Goal: Find specific page/section

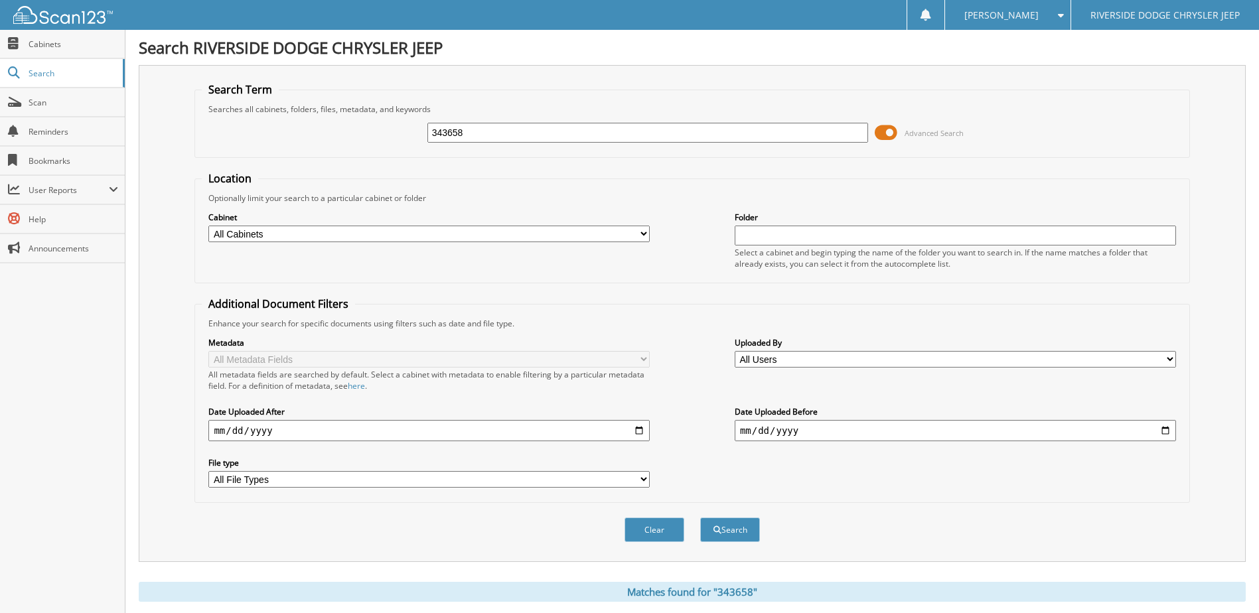
click at [476, 143] on div "343658" at bounding box center [647, 132] width 441 height 23
click at [486, 135] on input "343658" at bounding box center [647, 133] width 441 height 20
drag, startPoint x: 486, startPoint y: 135, endPoint x: 381, endPoint y: 138, distance: 104.9
click at [381, 138] on div "343658 Advanced Search" at bounding box center [692, 133] width 980 height 36
type input "355399"
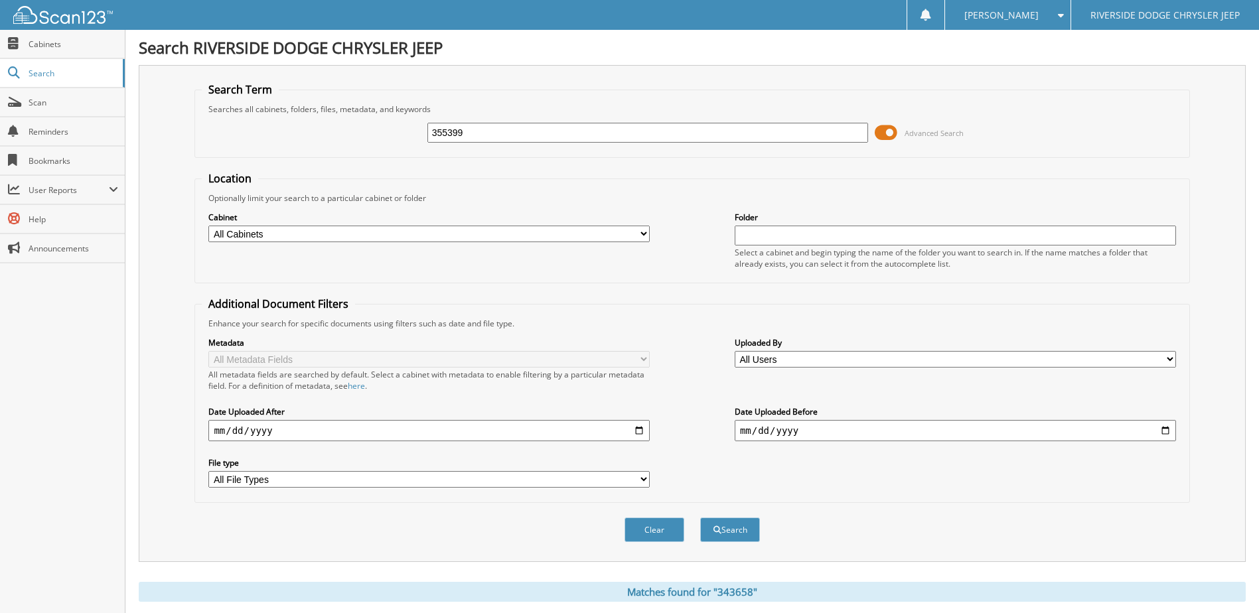
click at [700, 518] on button "Search" at bounding box center [730, 530] width 60 height 25
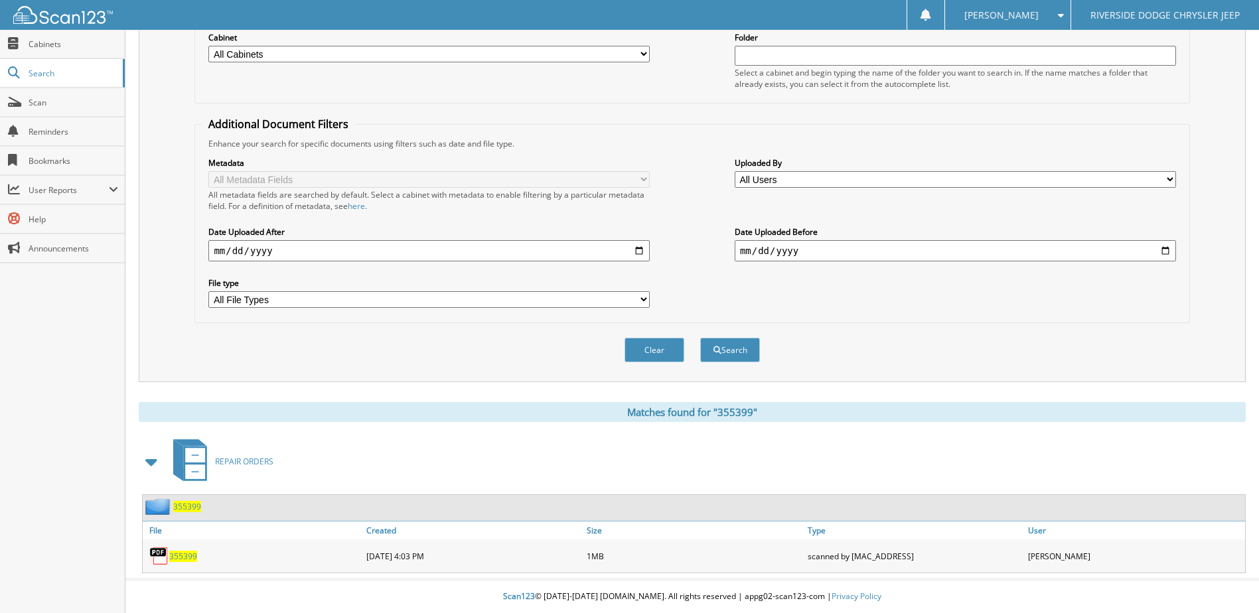
click at [180, 556] on span "355399" at bounding box center [183, 556] width 28 height 11
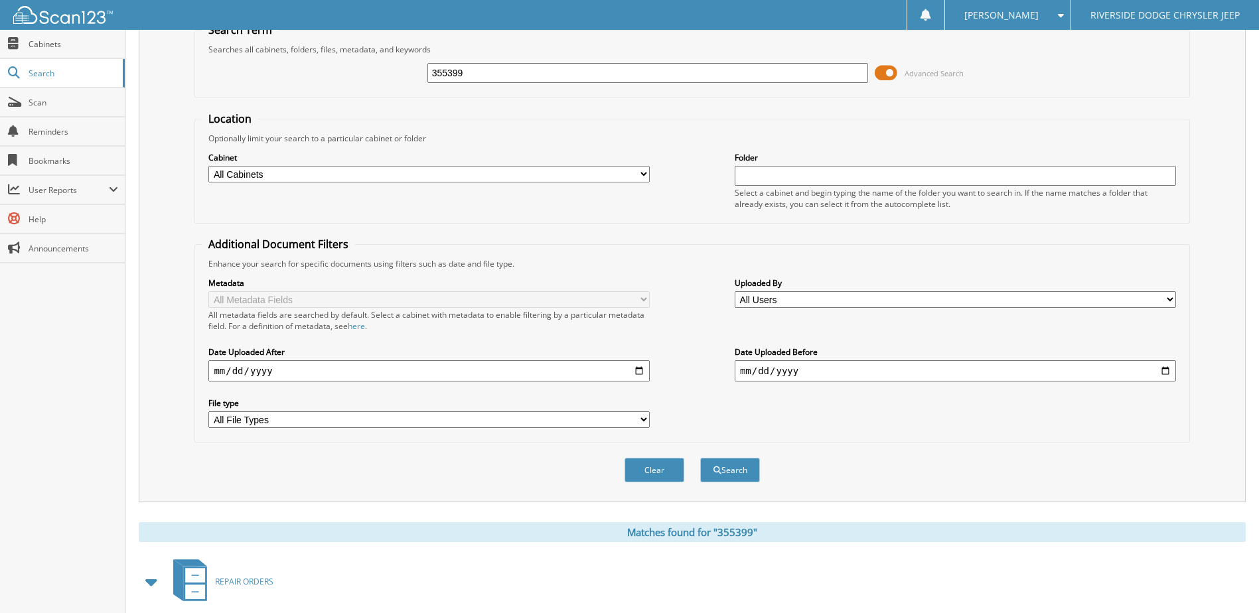
scroll to position [0, 0]
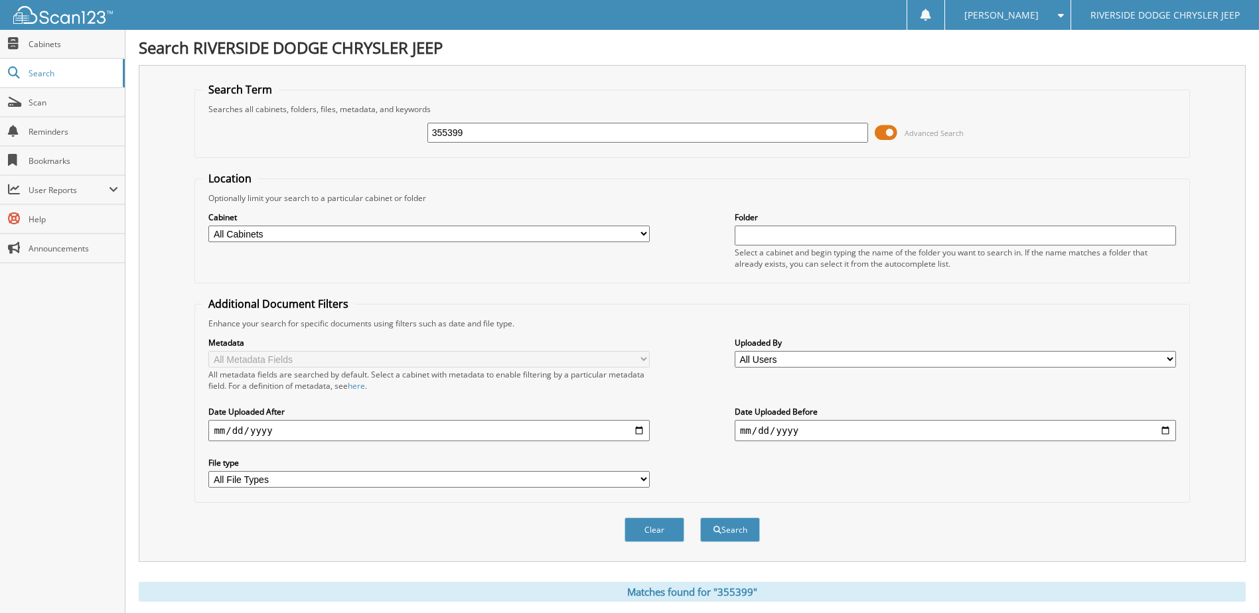
click at [504, 123] on input "355399" at bounding box center [647, 133] width 441 height 20
drag, startPoint x: 504, startPoint y: 123, endPoint x: 392, endPoint y: 149, distance: 115.2
click at [392, 149] on div "355399 Advanced Search" at bounding box center [692, 133] width 980 height 36
type input "355549"
click at [700, 518] on button "Search" at bounding box center [730, 530] width 60 height 25
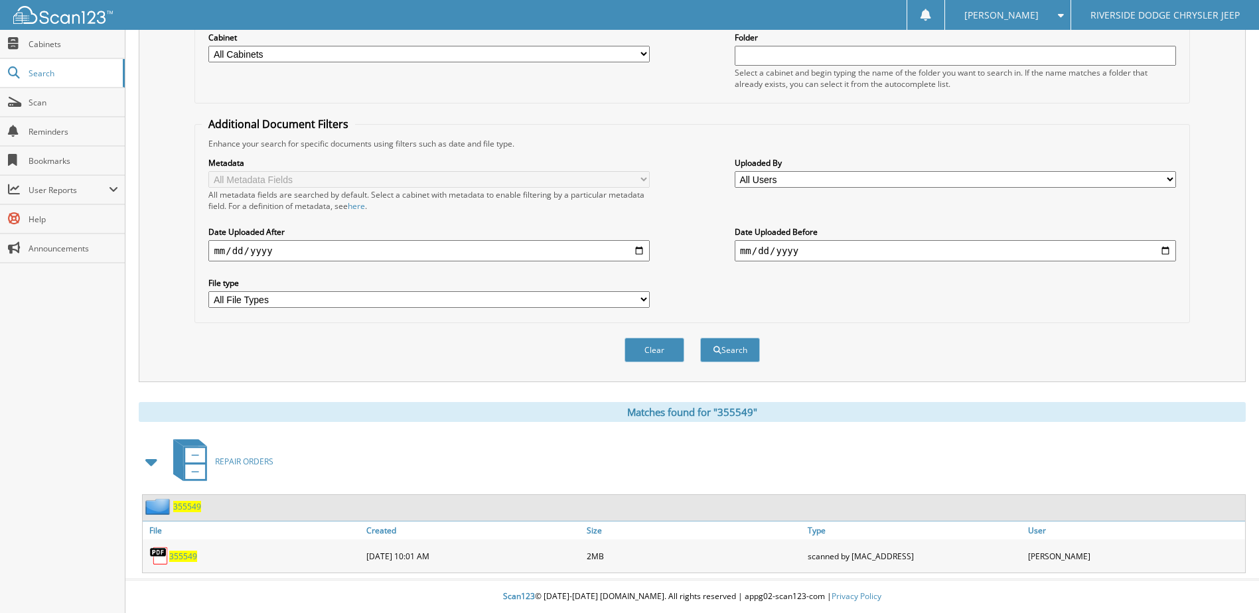
click at [182, 561] on span "355549" at bounding box center [183, 556] width 28 height 11
